Goal: Navigation & Orientation: Find specific page/section

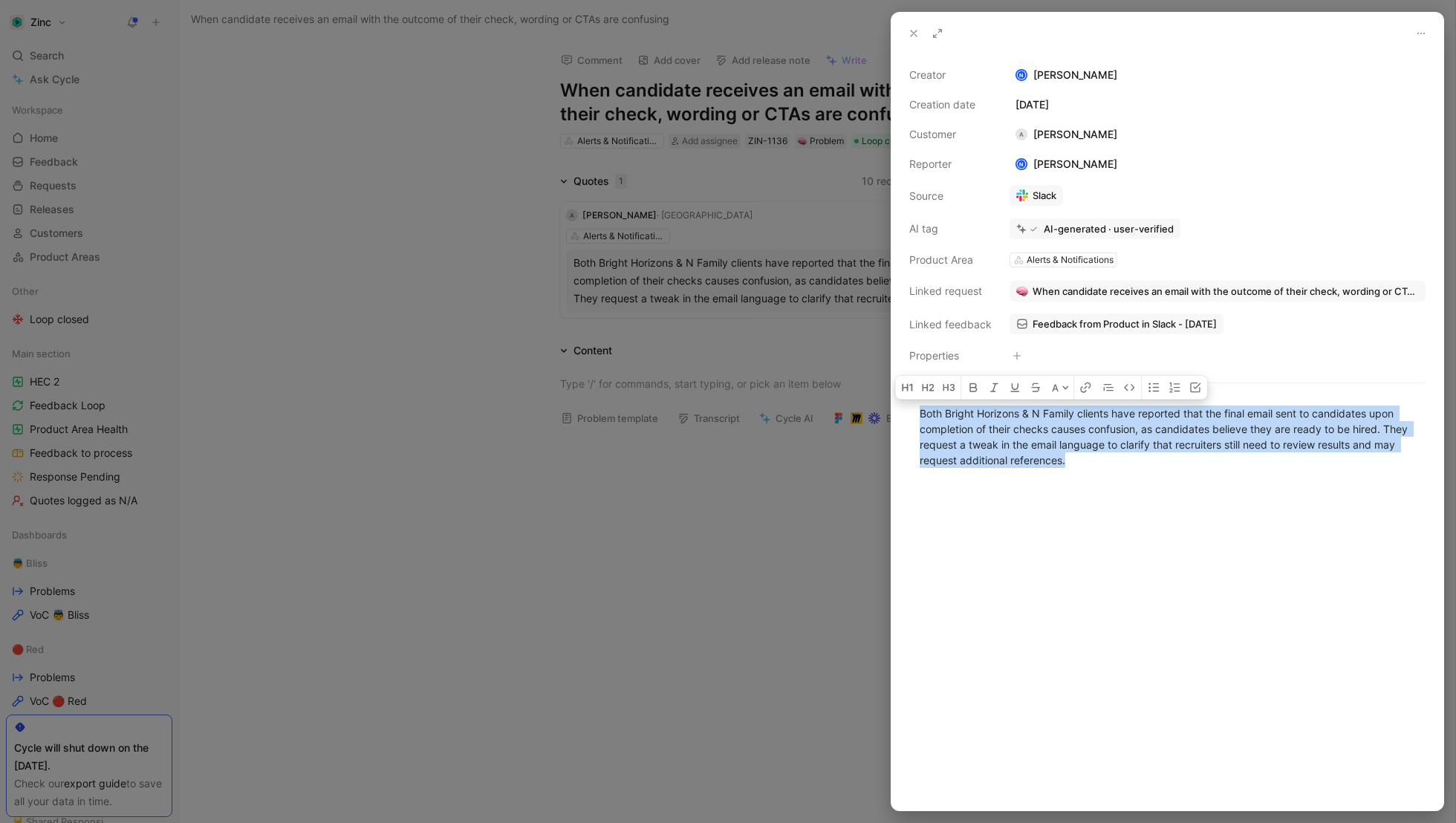
click at [906, 30] on button at bounding box center [913, 33] width 21 height 21
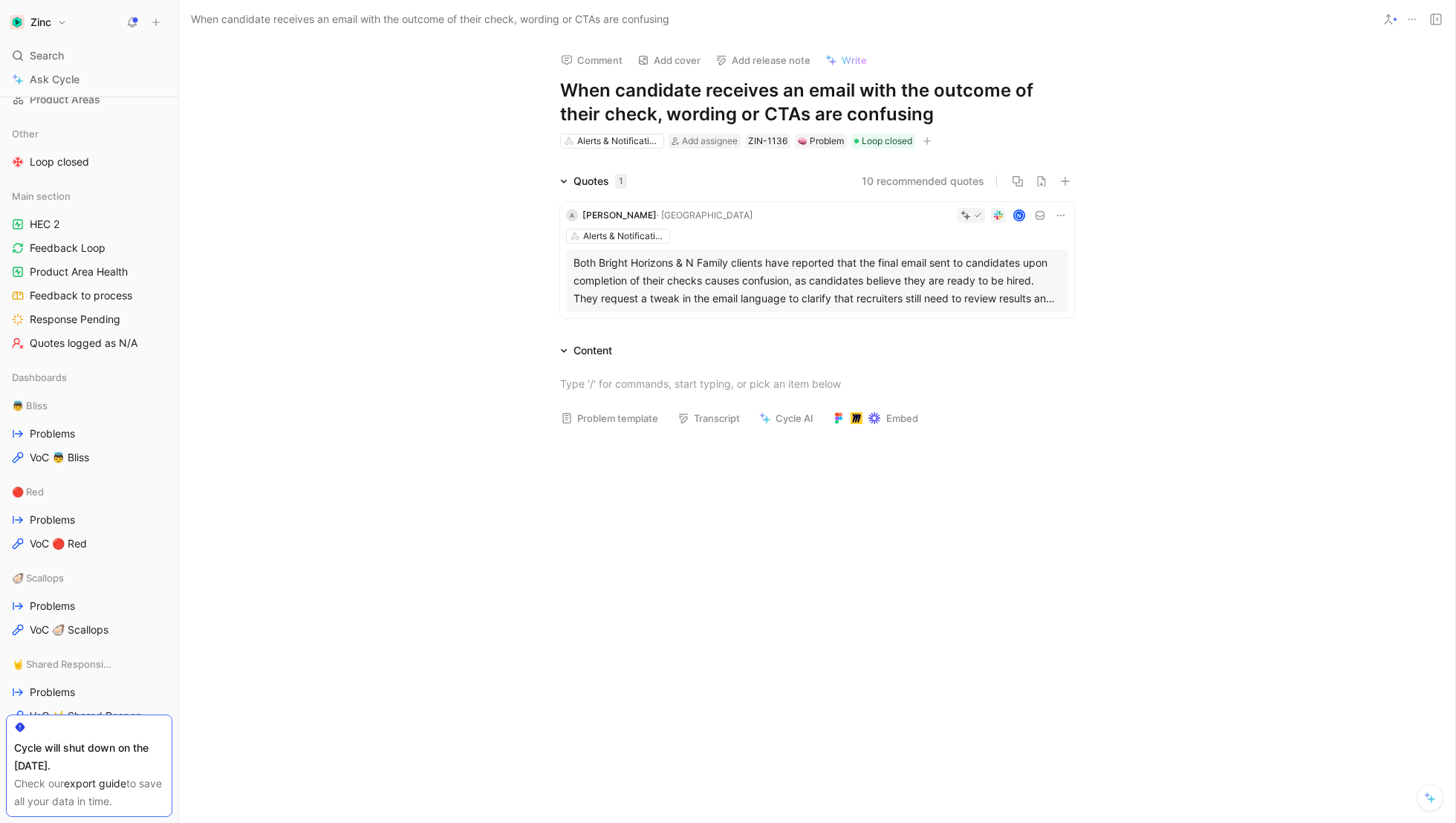
scroll to position [179, 0]
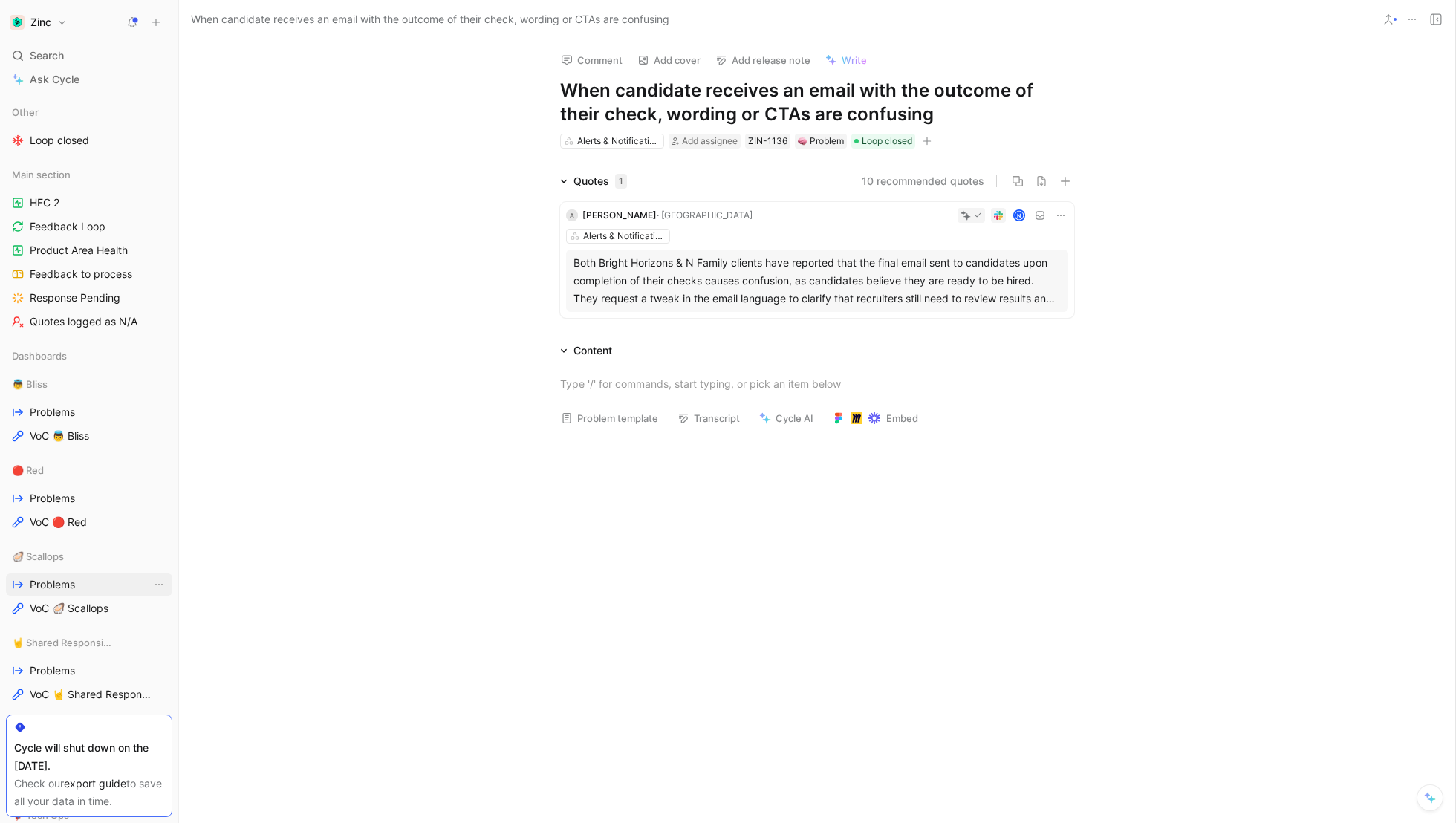
click at [38, 582] on span "Problems" at bounding box center [52, 585] width 46 height 15
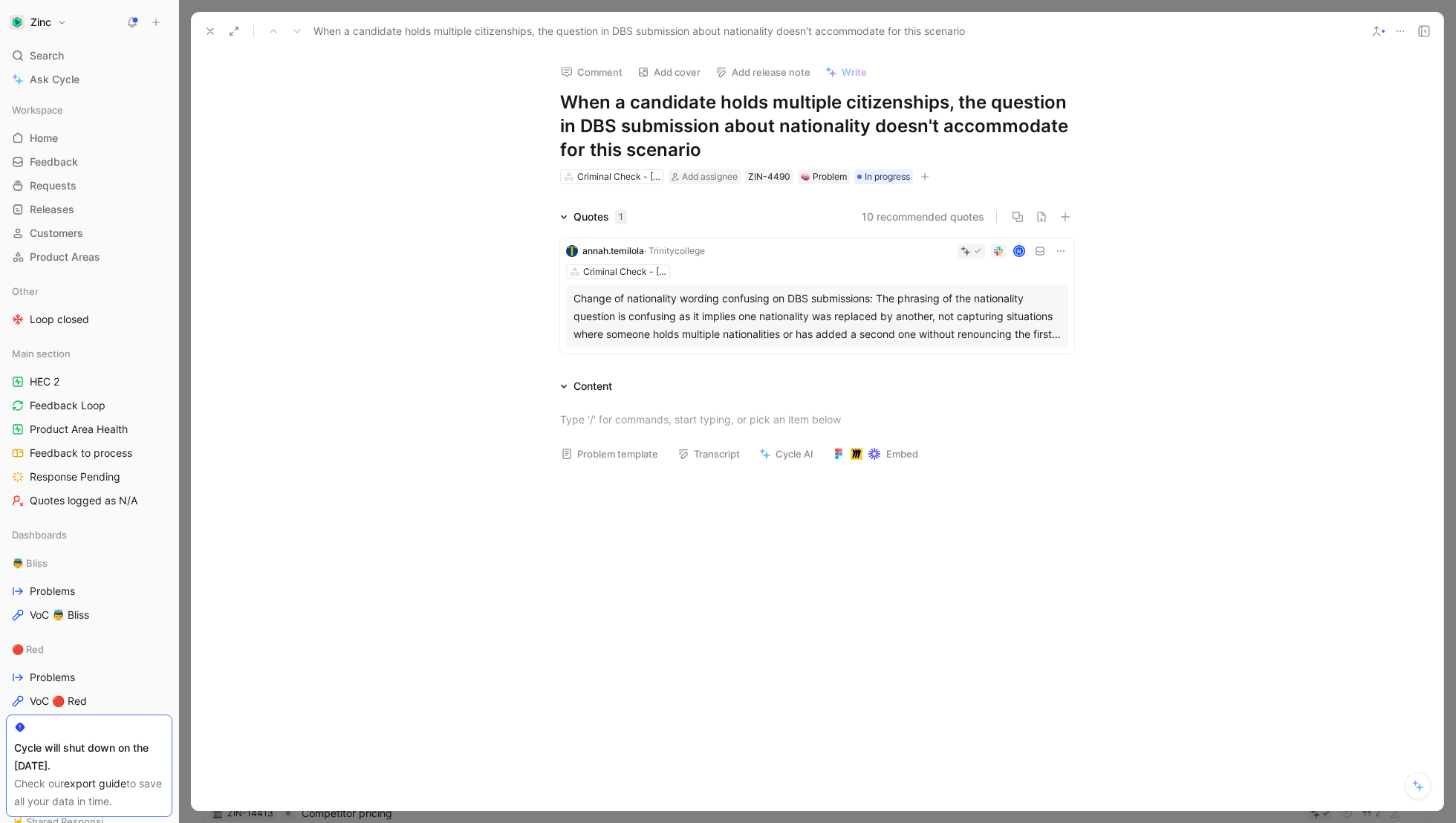
click at [206, 32] on icon at bounding box center [210, 31] width 12 height 12
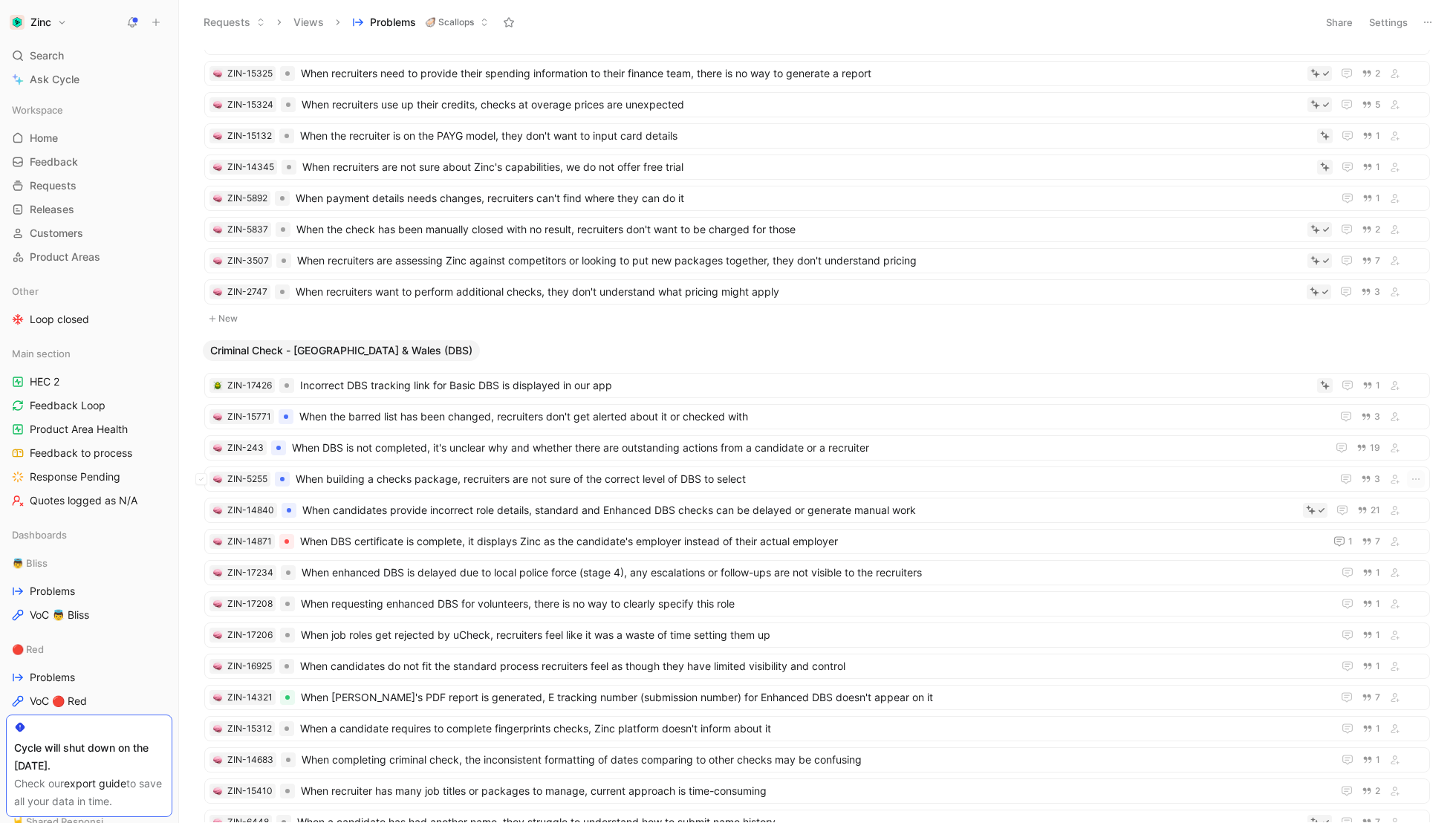
scroll to position [837, 0]
